Goal: Task Accomplishment & Management: Use online tool/utility

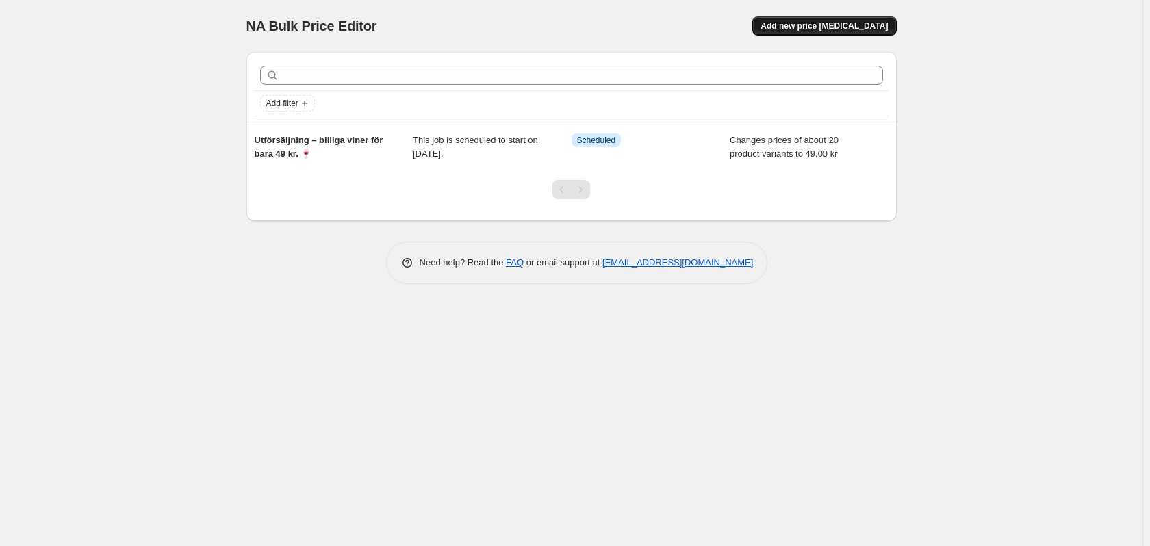
click at [832, 23] on span "Add new price [MEDICAL_DATA]" at bounding box center [824, 26] width 127 height 11
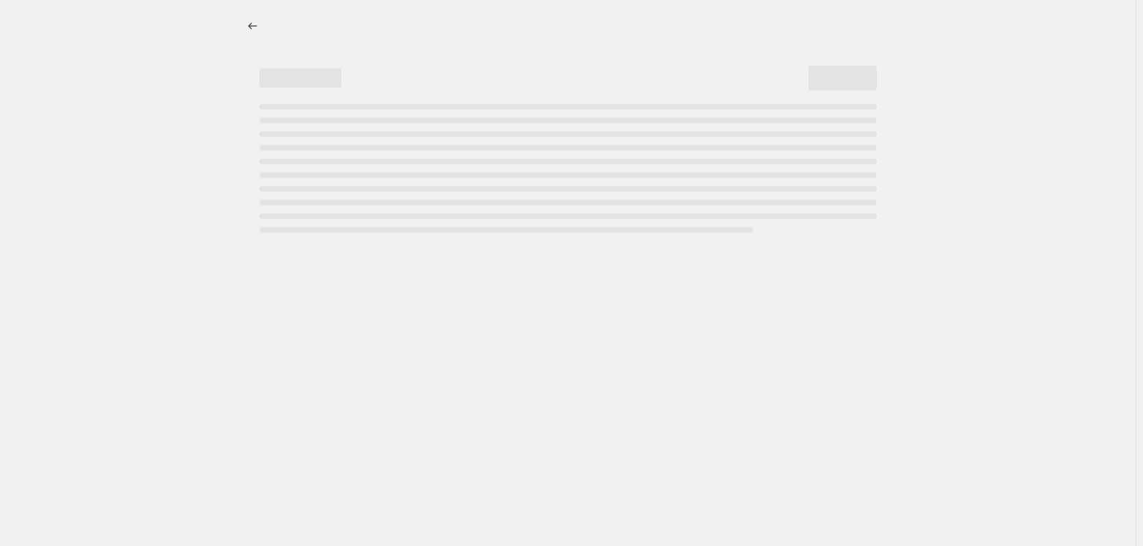
select select "percentage"
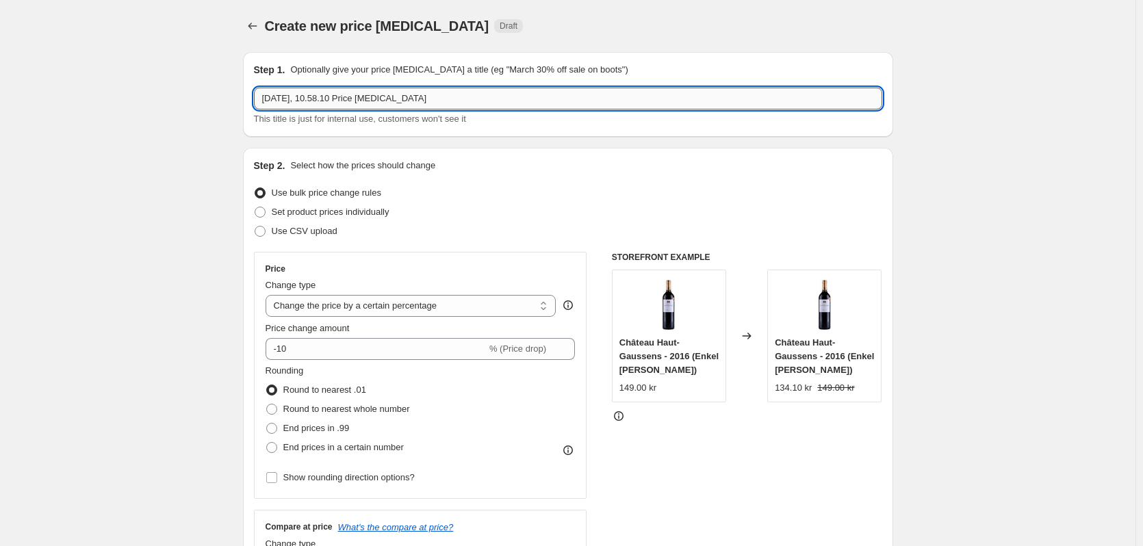
click at [429, 98] on input "[DATE], 10.58.10 Price [MEDICAL_DATA]" at bounding box center [568, 99] width 628 height 22
drag, startPoint x: 429, startPoint y: 98, endPoint x: 239, endPoint y: 81, distance: 191.1
type input "Gin adventskalender - SKU. R993"
click at [454, 249] on div "Step 2. Select how the prices should change Use bulk price change rules Set pro…" at bounding box center [568, 388] width 628 height 459
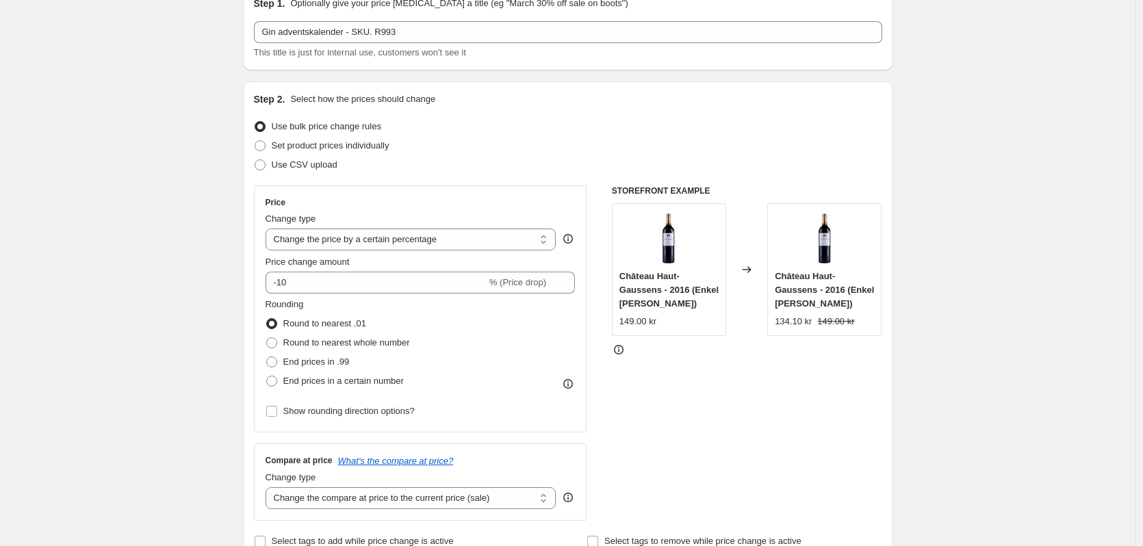
scroll to position [68, 0]
click at [527, 236] on select "Change the price to a certain amount Change the price by a certain amount Chang…" at bounding box center [411, 238] width 291 height 22
select select "to"
click at [268, 227] on select "Change the price to a certain amount Change the price by a certain amount Chang…" at bounding box center [411, 238] width 291 height 22
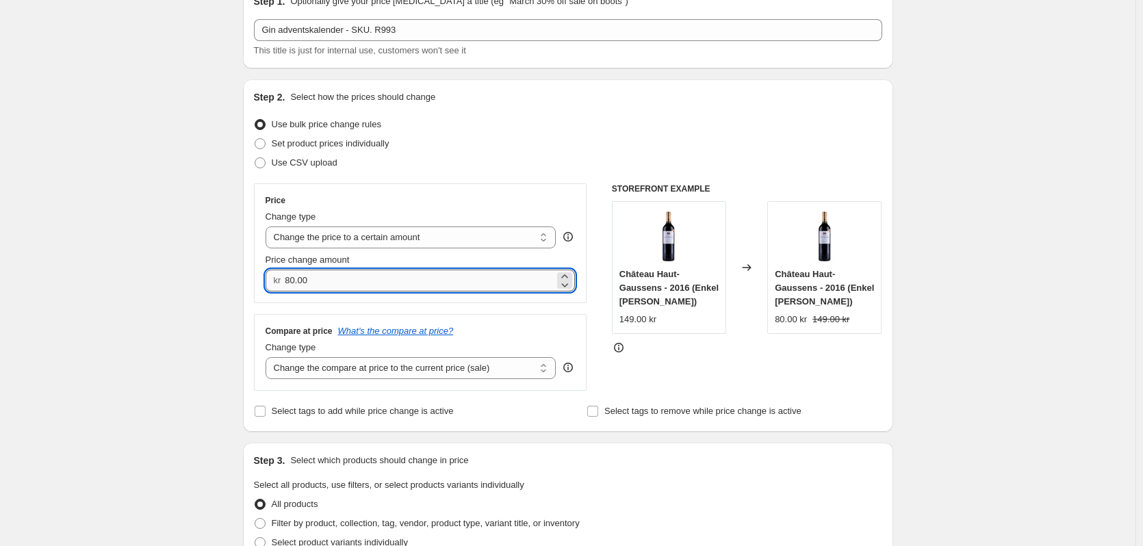
click at [444, 281] on input "80.00" at bounding box center [420, 281] width 270 height 22
type input "8"
type input "349.00"
click at [503, 310] on div "Price Change type Change the price to a certain amount Change the price by a ce…" at bounding box center [420, 286] width 333 height 207
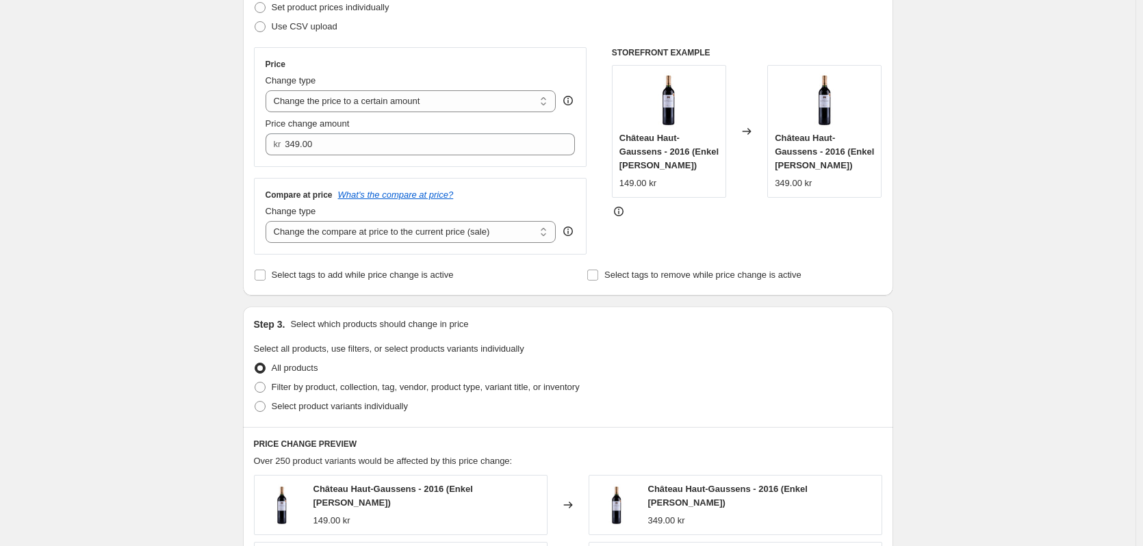
scroll to position [205, 0]
click at [512, 237] on select "Change the compare at price to the current price (sale) Change the compare at p…" at bounding box center [411, 231] width 291 height 22
click at [268, 221] on select "Change the compare at price to the current price (sale) Change the compare at p…" at bounding box center [411, 231] width 291 height 22
click at [504, 238] on select "Change the compare at price to the current price (sale) Change the compare at p…" at bounding box center [411, 231] width 291 height 22
click at [268, 221] on select "Change the compare at price to the current price (sale) Change the compare at p…" at bounding box center [411, 231] width 291 height 22
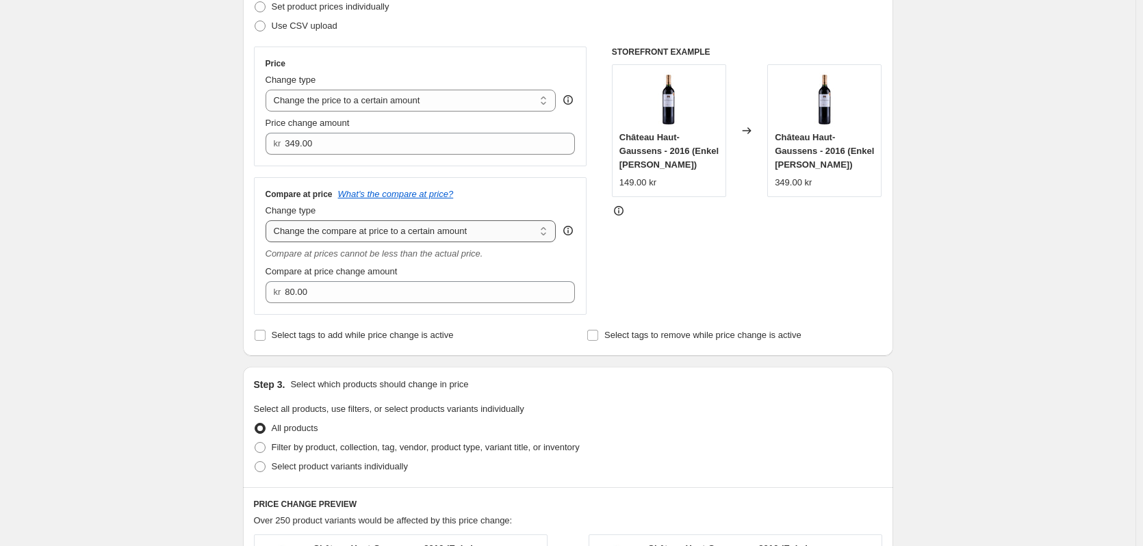
click at [513, 236] on select "Change the compare at price to the current price (sale) Change the compare at p…" at bounding box center [411, 231] width 291 height 22
select select "ep"
click at [268, 221] on select "Change the compare at price to the current price (sale) Change the compare at p…" at bounding box center [411, 231] width 291 height 22
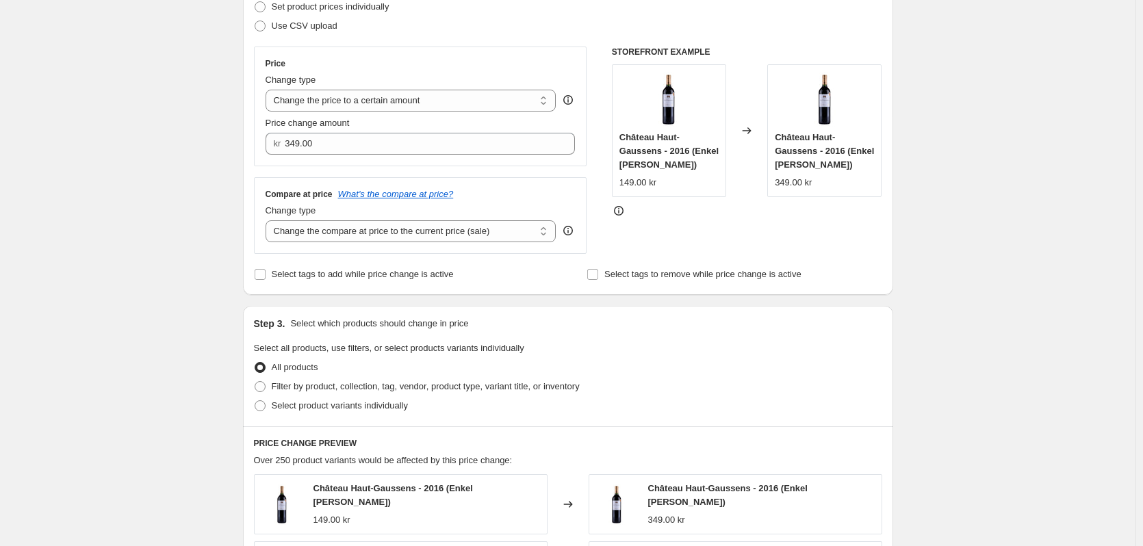
click at [522, 189] on div "Compare at price What's the compare at price?" at bounding box center [421, 194] width 310 height 11
click at [496, 99] on select "Change the price to a certain amount Change the price by a certain amount Chang…" at bounding box center [411, 101] width 291 height 22
select select "percentage"
click at [268, 90] on select "Change the price to a certain amount Change the price by a certain amount Chang…" at bounding box center [411, 101] width 291 height 22
type input "-15"
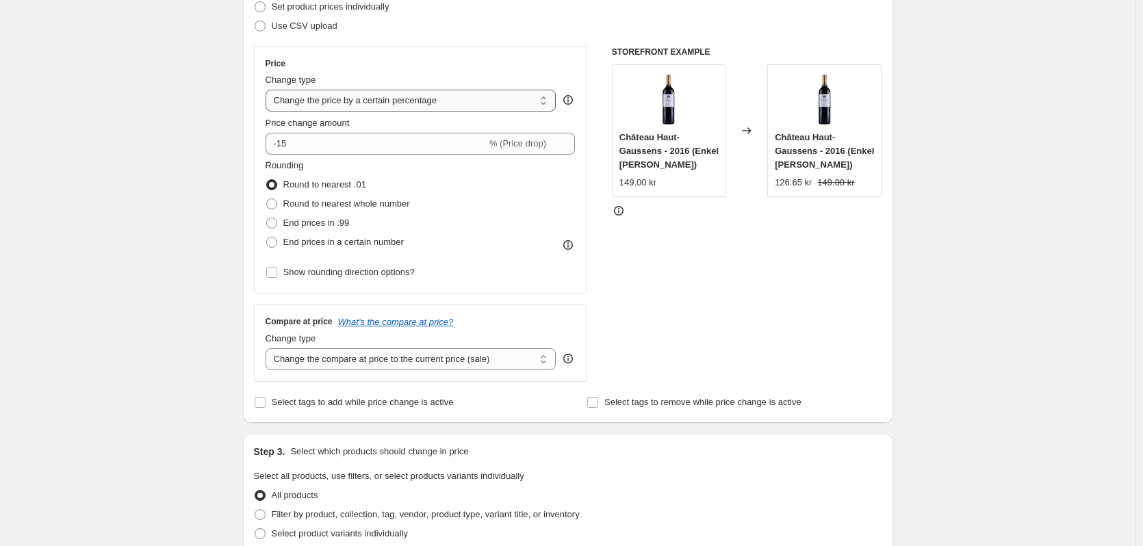
click at [492, 105] on select "Change the price to a certain amount Change the price by a certain amount Chang…" at bounding box center [411, 101] width 291 height 22
select select "to"
click at [268, 90] on select "Change the price to a certain amount Change the price by a certain amount Chang…" at bounding box center [411, 101] width 291 height 22
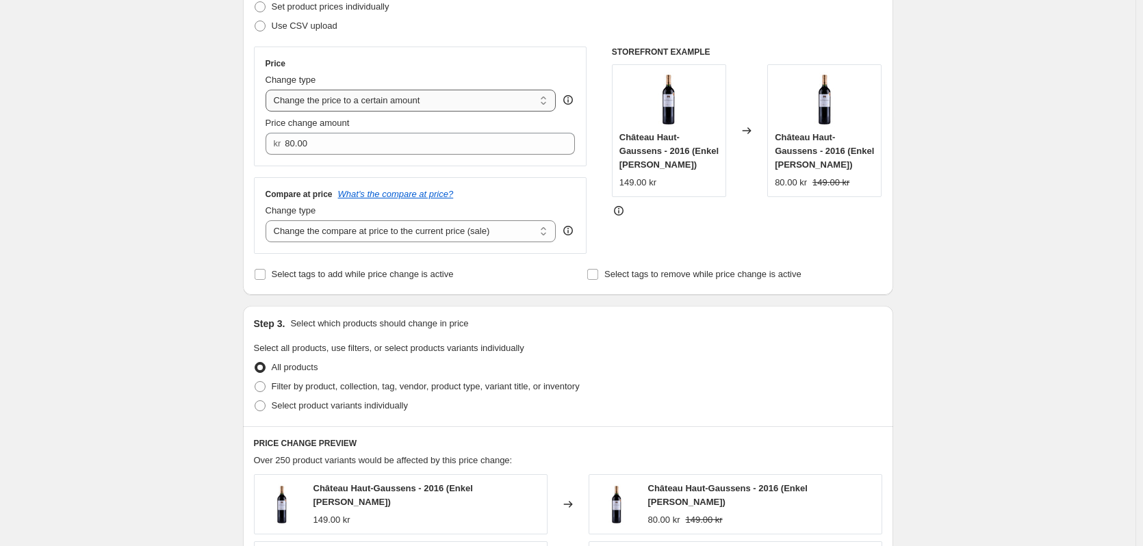
click at [483, 99] on select "Change the price to a certain amount Change the price by a certain amount Chang…" at bounding box center [411, 101] width 291 height 22
click at [268, 90] on select "Change the price to a certain amount Change the price by a certain amount Chang…" at bounding box center [411, 101] width 291 height 22
click at [463, 58] on div "Price Change type Change the price to a certain amount Change the price by a ce…" at bounding box center [420, 107] width 333 height 120
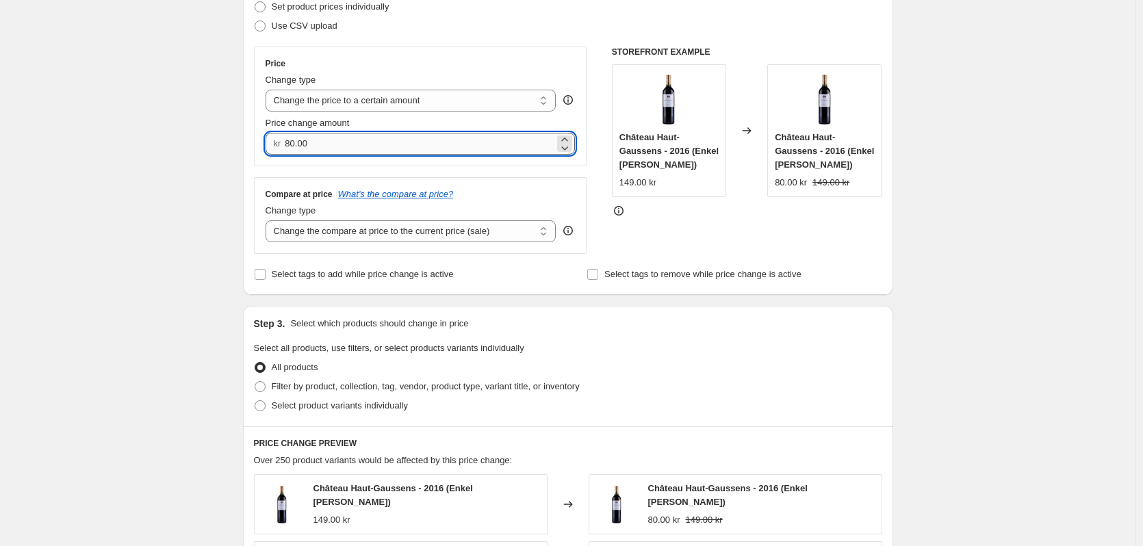
click at [356, 136] on input "80.00" at bounding box center [420, 144] width 270 height 22
type input "8"
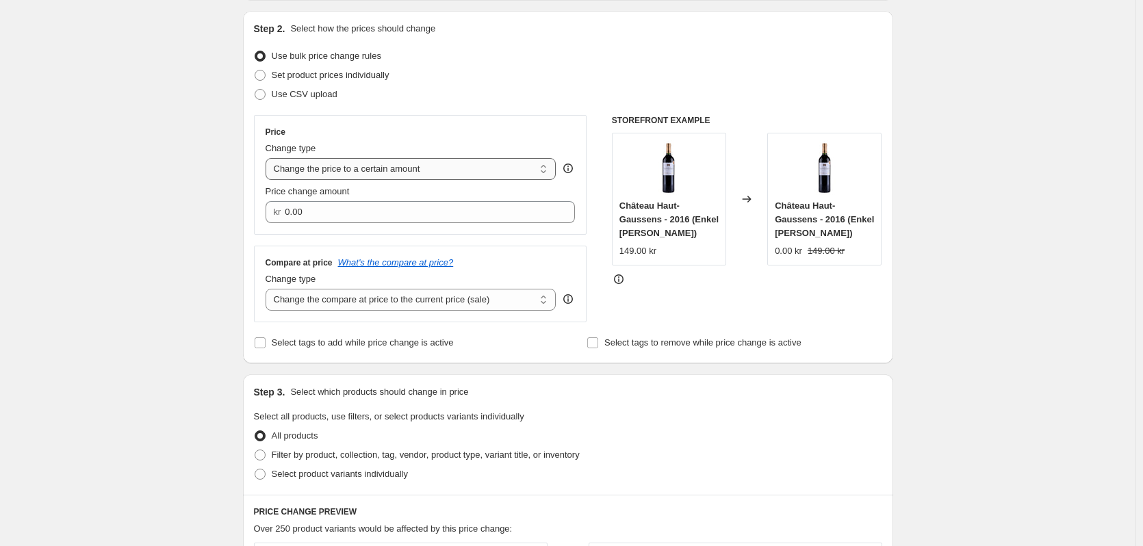
scroll to position [68, 0]
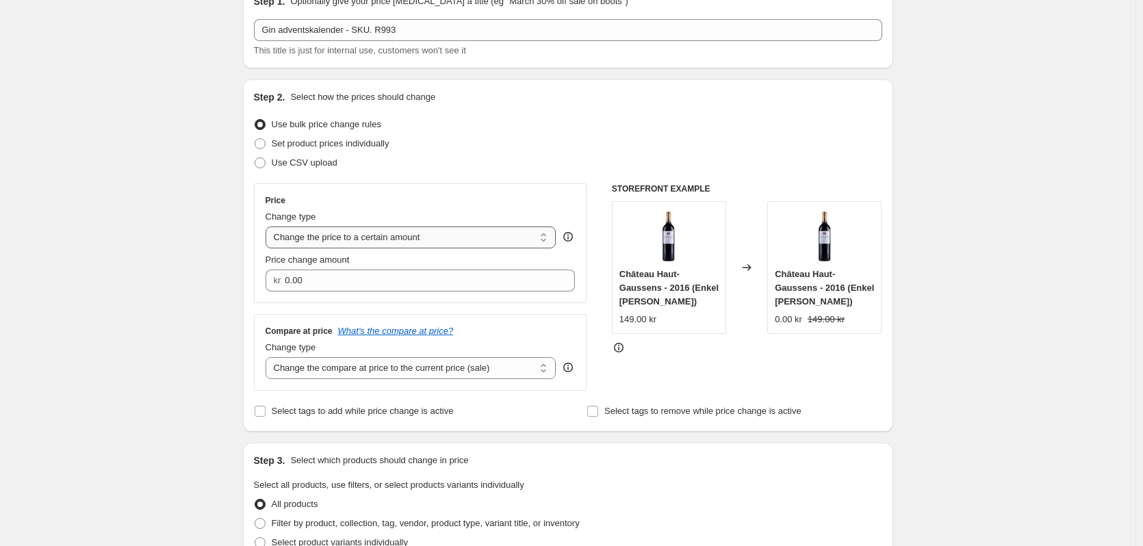
click at [351, 241] on select "Change the price to a certain amount Change the price by a certain amount Chang…" at bounding box center [411, 238] width 291 height 22
click at [268, 227] on select "Change the price to a certain amount Change the price by a certain amount Chang…" at bounding box center [411, 238] width 291 height 22
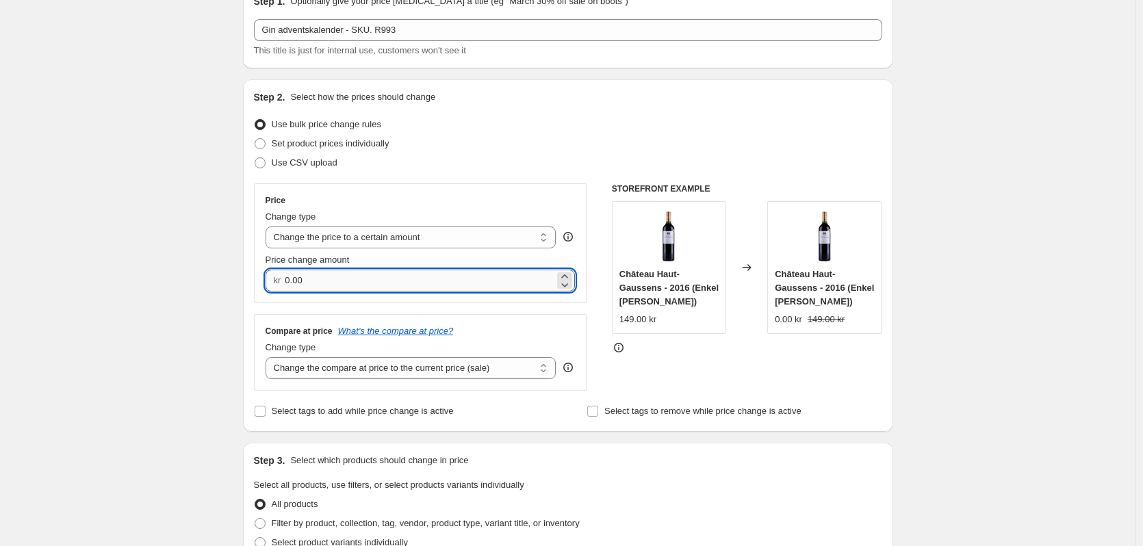
click at [316, 282] on input "0.00" at bounding box center [420, 281] width 270 height 22
type input "0"
type input "349.00"
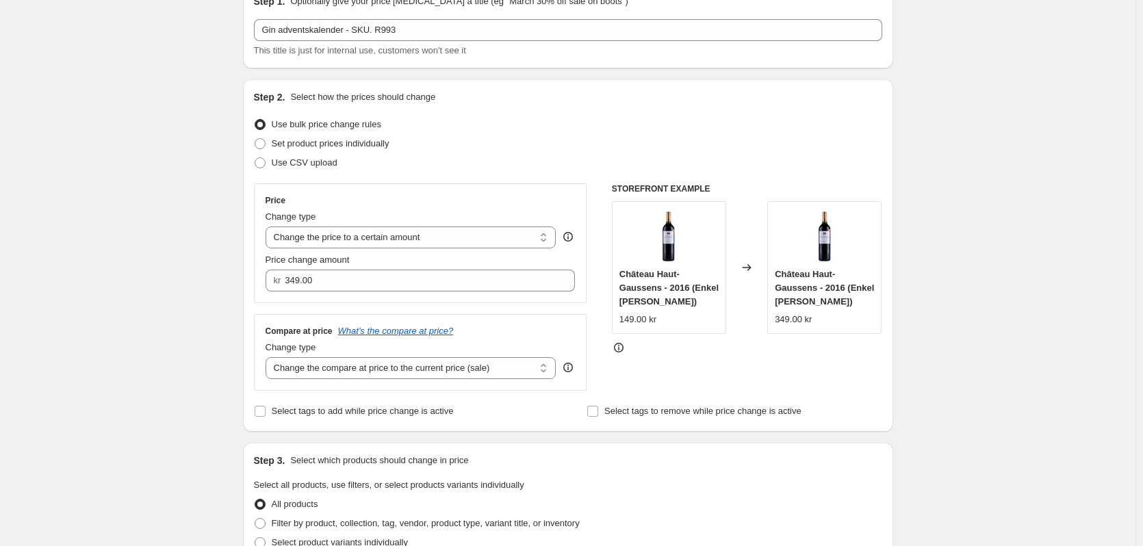
click at [419, 365] on select "Change the compare at price to the current price (sale) Change the compare at p…" at bounding box center [411, 368] width 291 height 22
click at [268, 358] on select "Change the compare at price to the current price (sale) Change the compare at p…" at bounding box center [411, 368] width 291 height 22
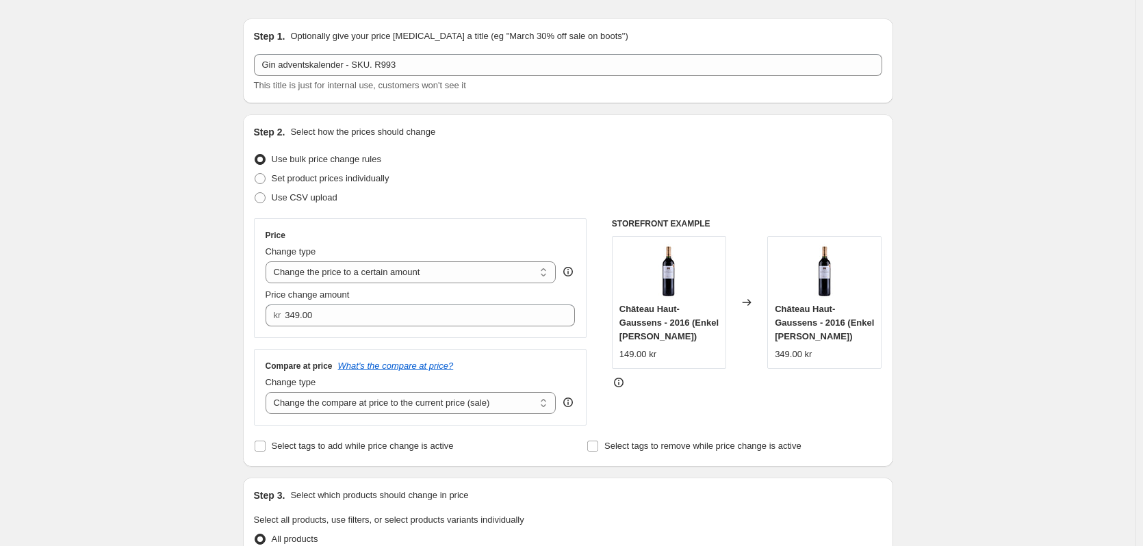
scroll to position [0, 0]
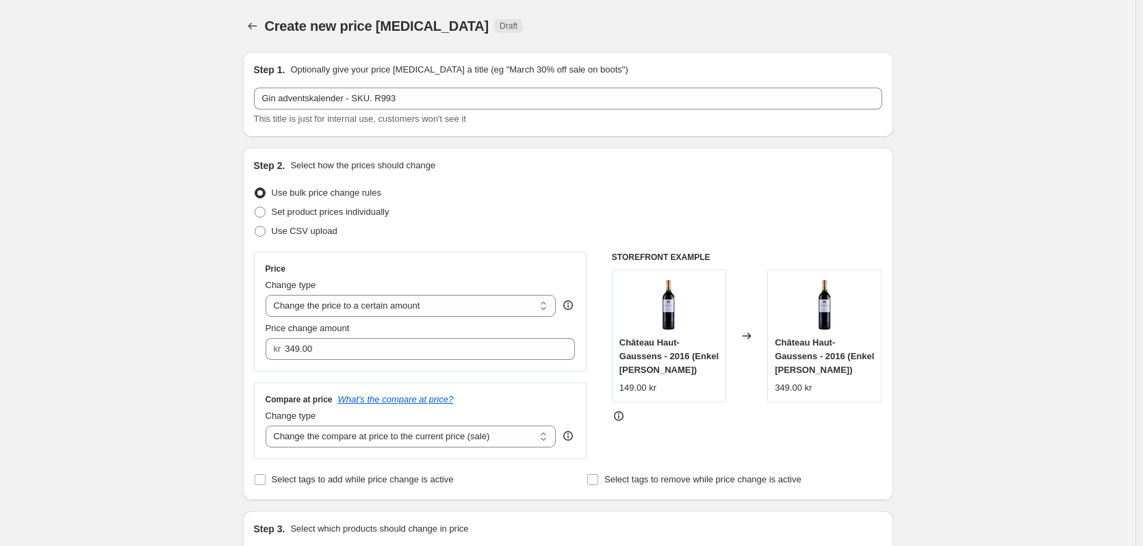
click at [485, 224] on div "Use CSV upload" at bounding box center [568, 231] width 628 height 19
